Goal: Task Accomplishment & Management: Complete application form

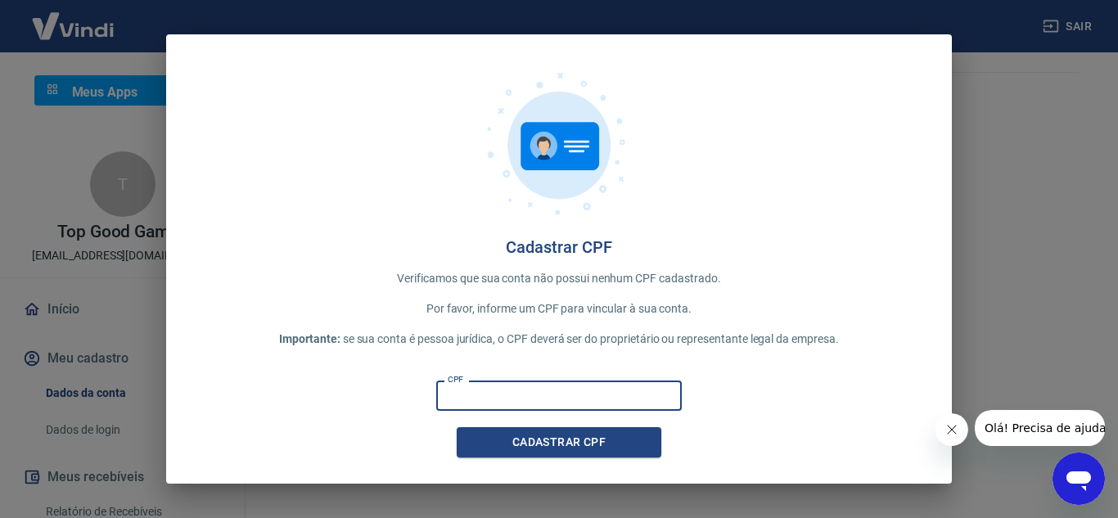
click at [552, 399] on input "CPF" at bounding box center [559, 396] width 246 height 30
type input "372.392.318-60"
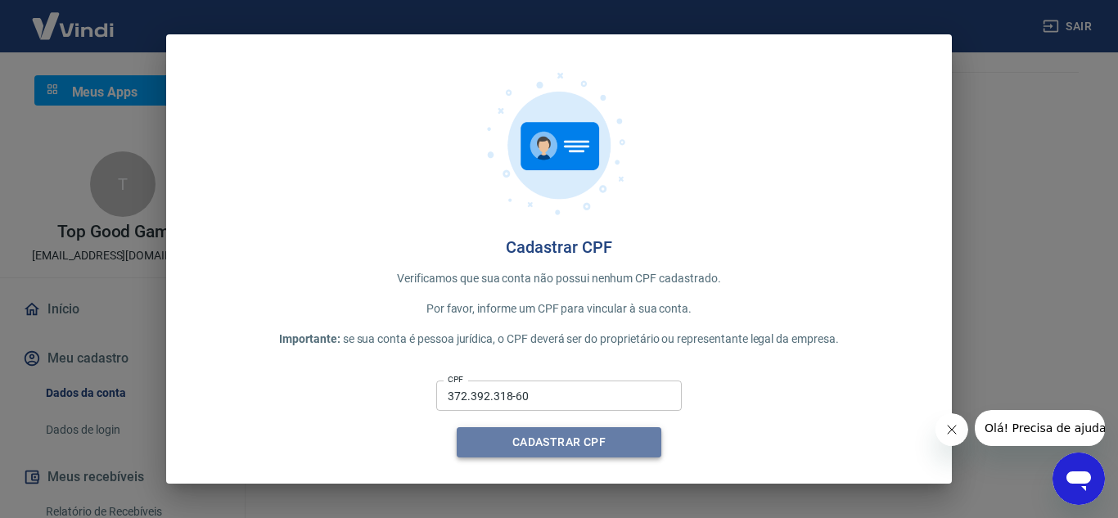
click at [603, 434] on button "Cadastrar CPF" at bounding box center [559, 442] width 205 height 30
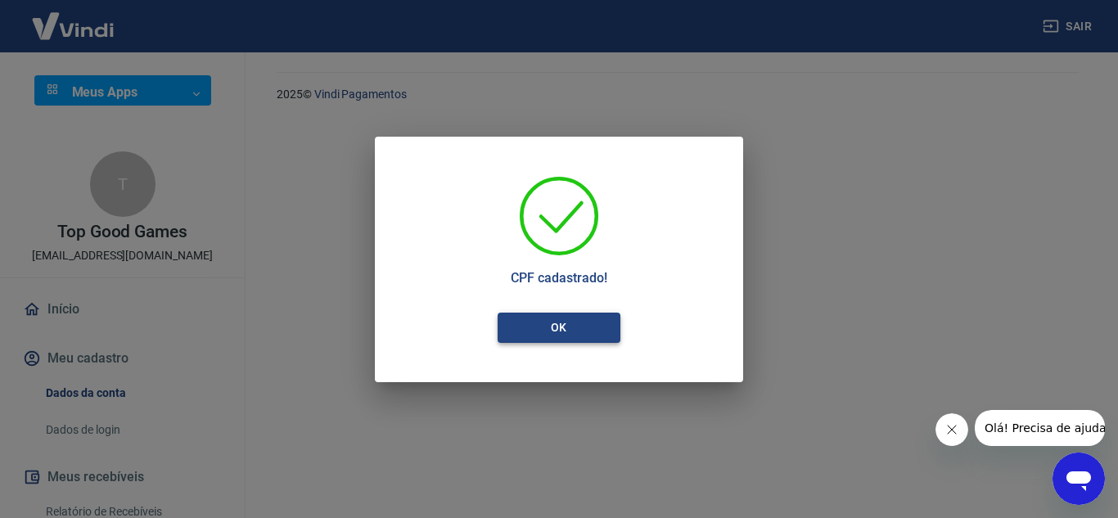
click at [567, 337] on button "OK" at bounding box center [559, 328] width 123 height 30
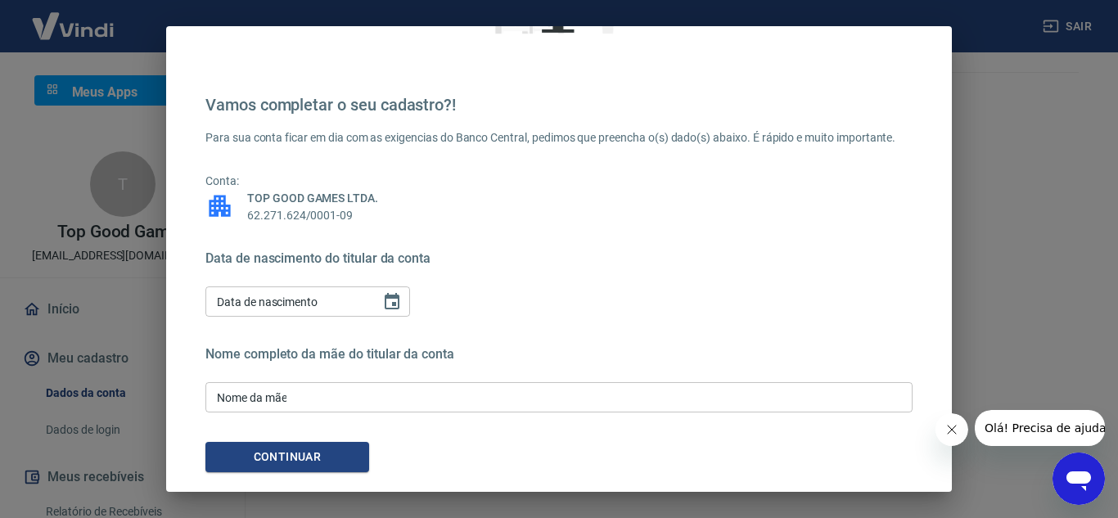
scroll to position [223, 0]
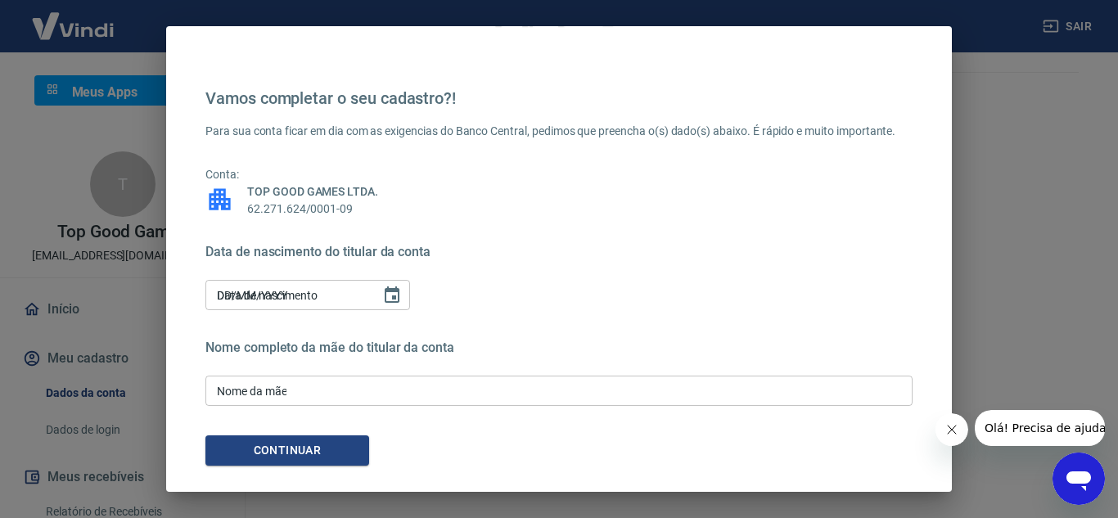
click at [300, 291] on input "DD/MM/YYYY" at bounding box center [287, 295] width 164 height 30
type input "[DATE]"
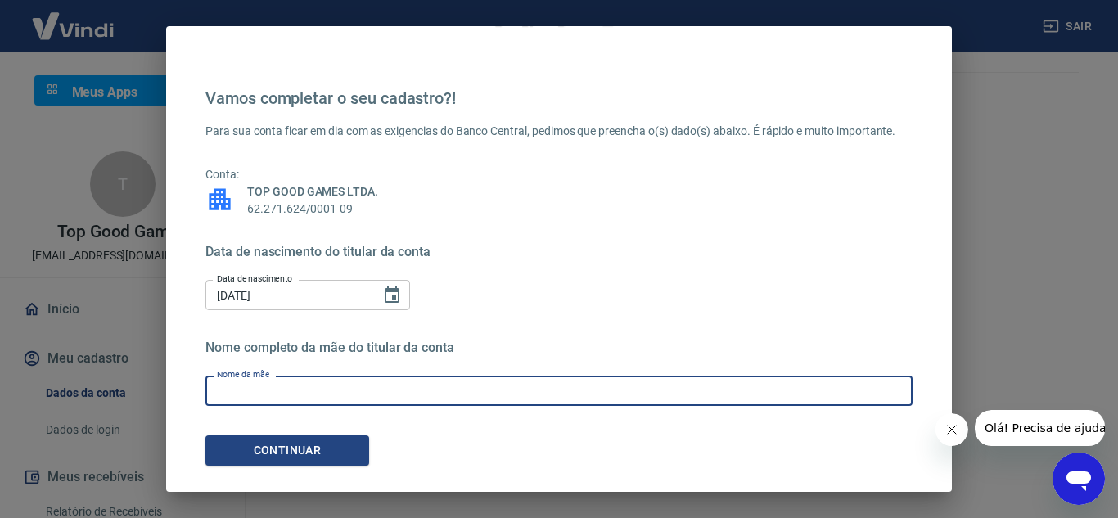
click at [308, 394] on input "Nome da mãe" at bounding box center [558, 391] width 707 height 30
type input "[PERSON_NAME]"
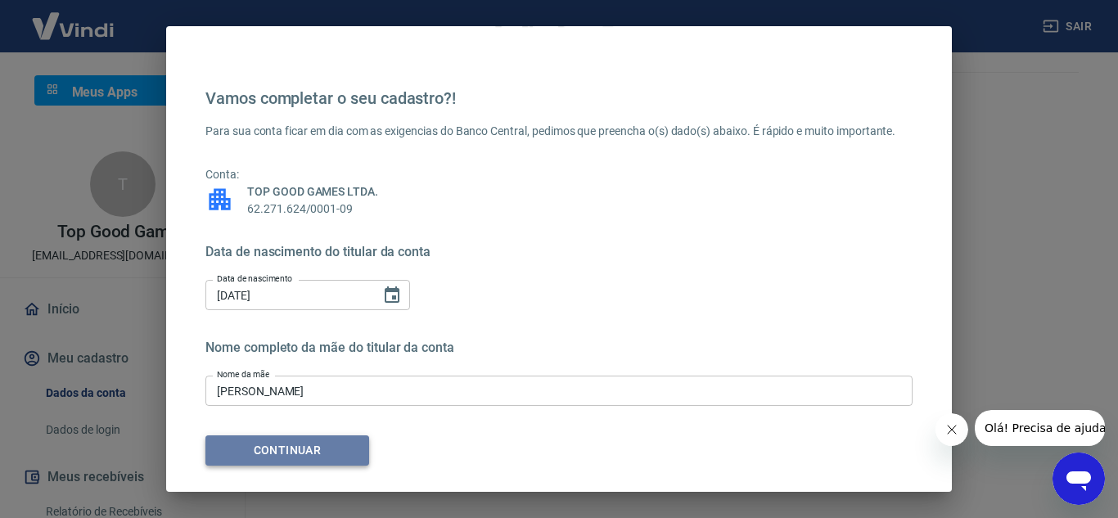
click at [303, 456] on button "Continuar" at bounding box center [287, 450] width 164 height 30
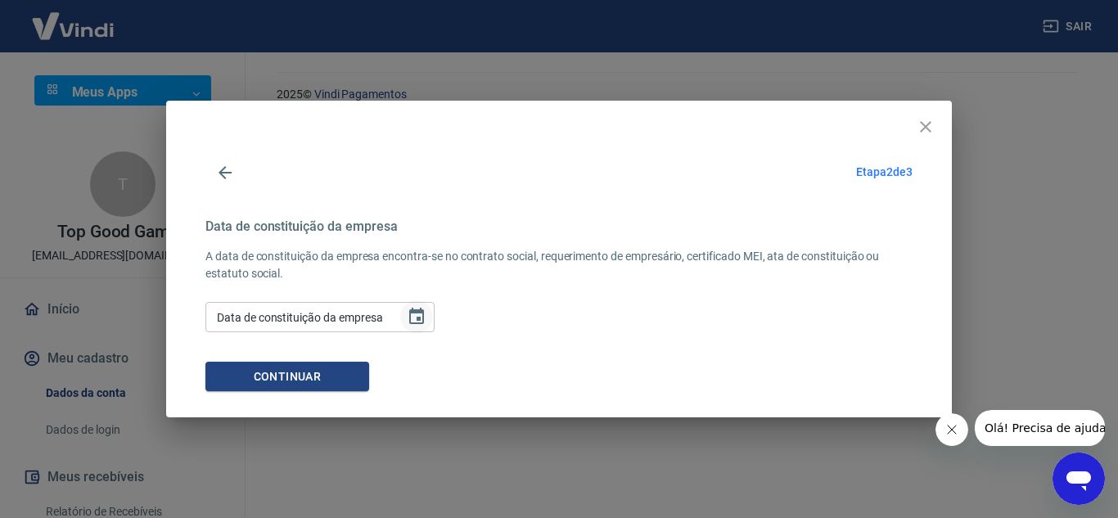
click at [417, 319] on icon "Choose date" at bounding box center [416, 316] width 15 height 16
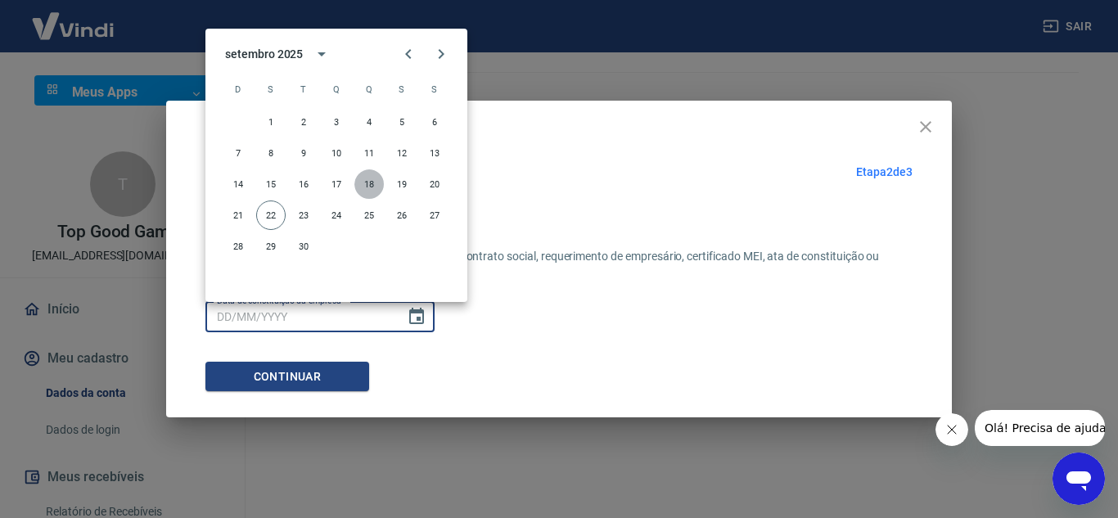
click at [378, 187] on button "18" at bounding box center [368, 183] width 29 height 29
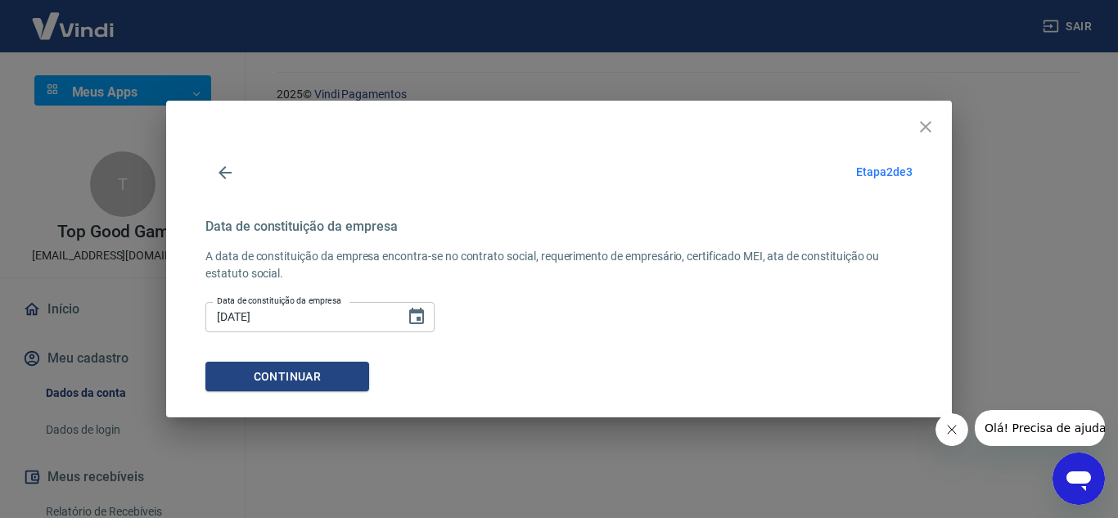
click at [246, 314] on input "[DATE]" at bounding box center [299, 317] width 188 height 30
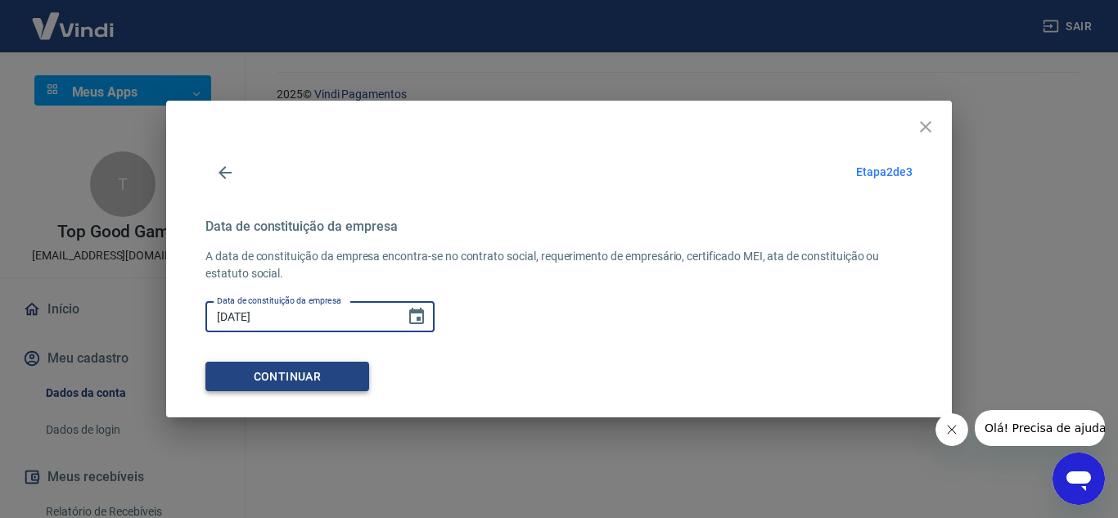
type input "[DATE]"
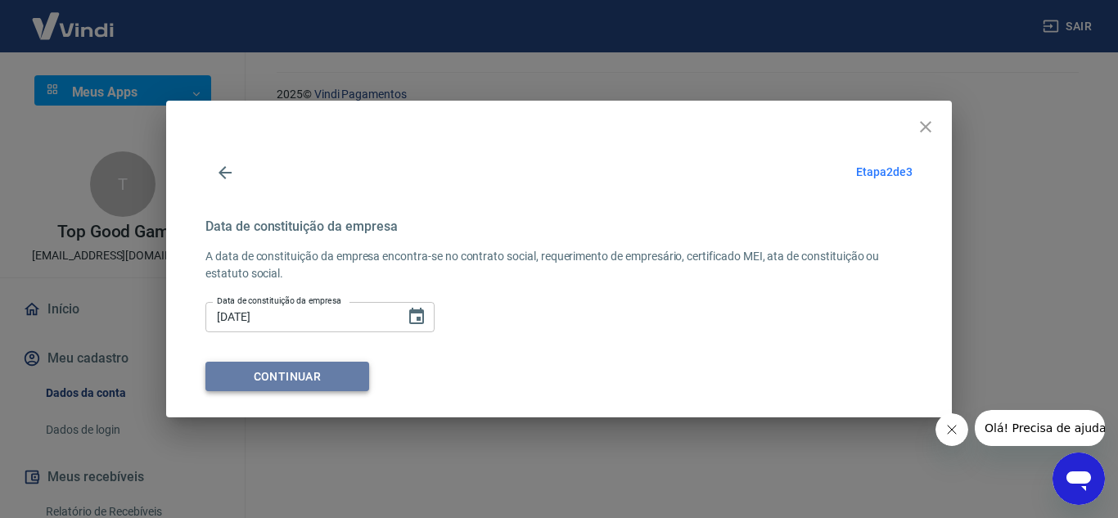
click at [279, 383] on button "Continuar" at bounding box center [287, 377] width 164 height 30
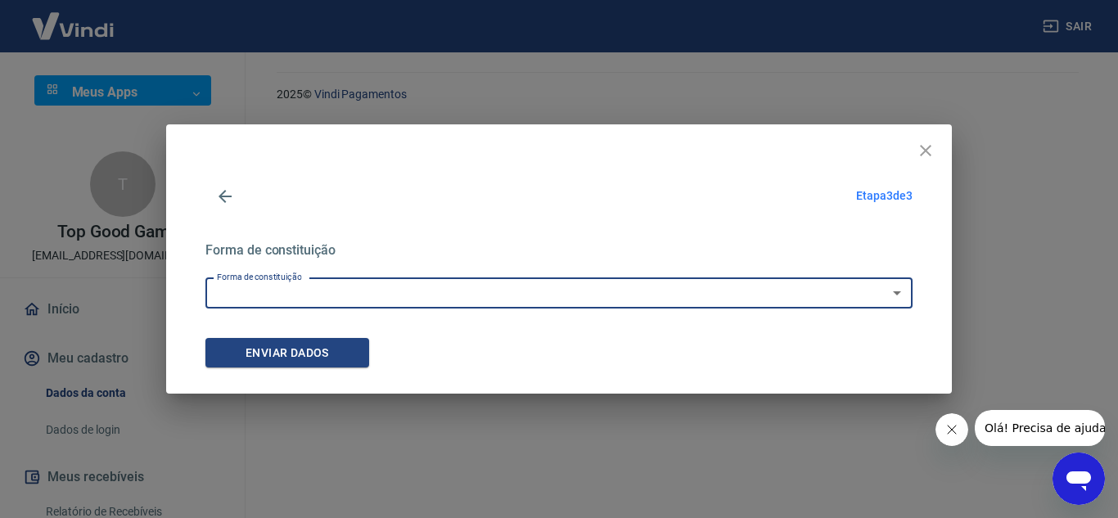
click at [356, 298] on select "Empresário Individual Micro empreendedor Empresa Individual de Responsabilidade…" at bounding box center [558, 293] width 707 height 30
select select "9"
click at [205, 278] on select "Empresário Individual Micro empreendedor Empresa Individual de Responsabilidade…" at bounding box center [558, 293] width 707 height 30
click at [304, 353] on button "Enviar dados" at bounding box center [287, 353] width 164 height 30
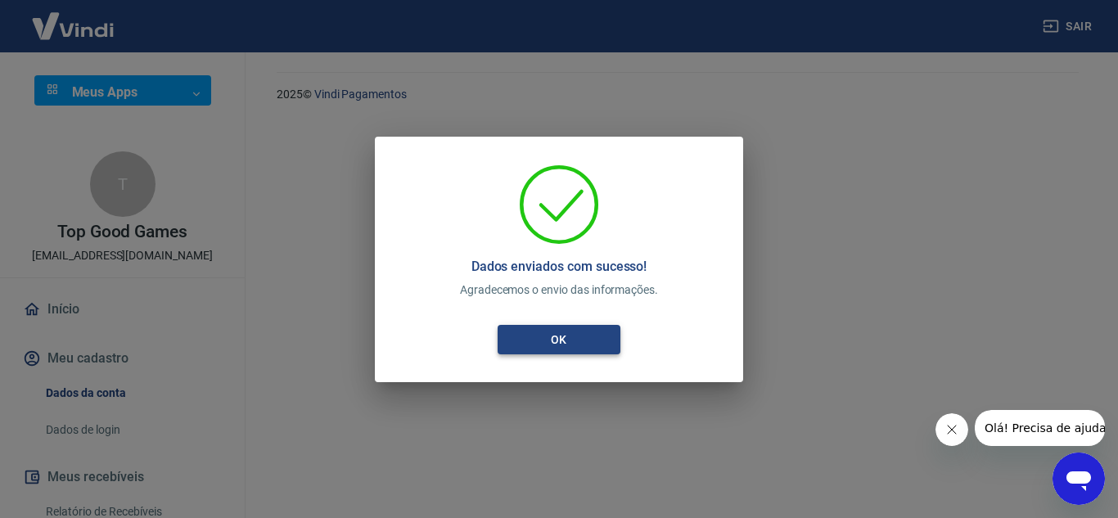
click at [539, 346] on button "OK" at bounding box center [559, 340] width 123 height 30
